Goal: Navigation & Orientation: Find specific page/section

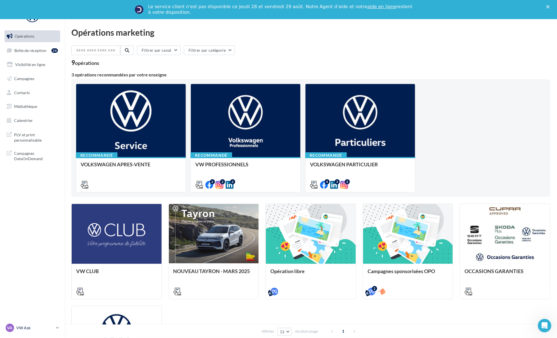
click at [58, 332] on link "VA VW Azé vw-aze-ver" at bounding box center [32, 328] width 56 height 11
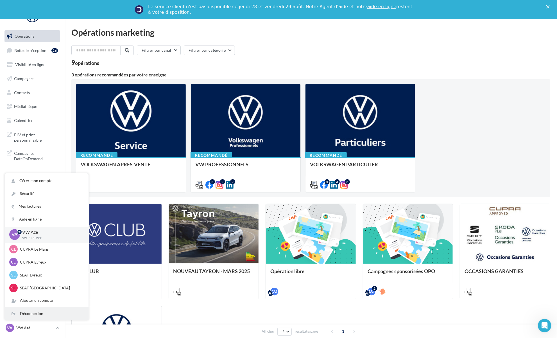
click at [47, 311] on div "Déconnexion" at bounding box center [47, 314] width 84 height 13
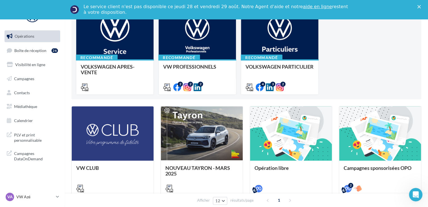
scroll to position [76, 0]
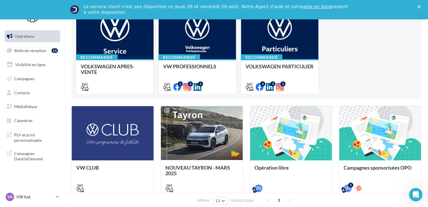
click at [55, 198] on link "VA VW Azé vw-aze-ver" at bounding box center [32, 196] width 56 height 11
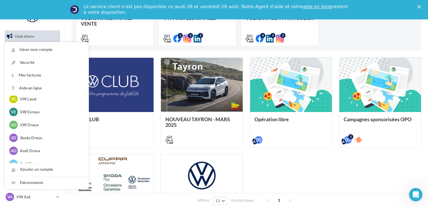
scroll to position [161, 0]
click at [34, 138] on p "Skoda Dreux" at bounding box center [51, 138] width 62 height 6
